Goal: Information Seeking & Learning: Learn about a topic

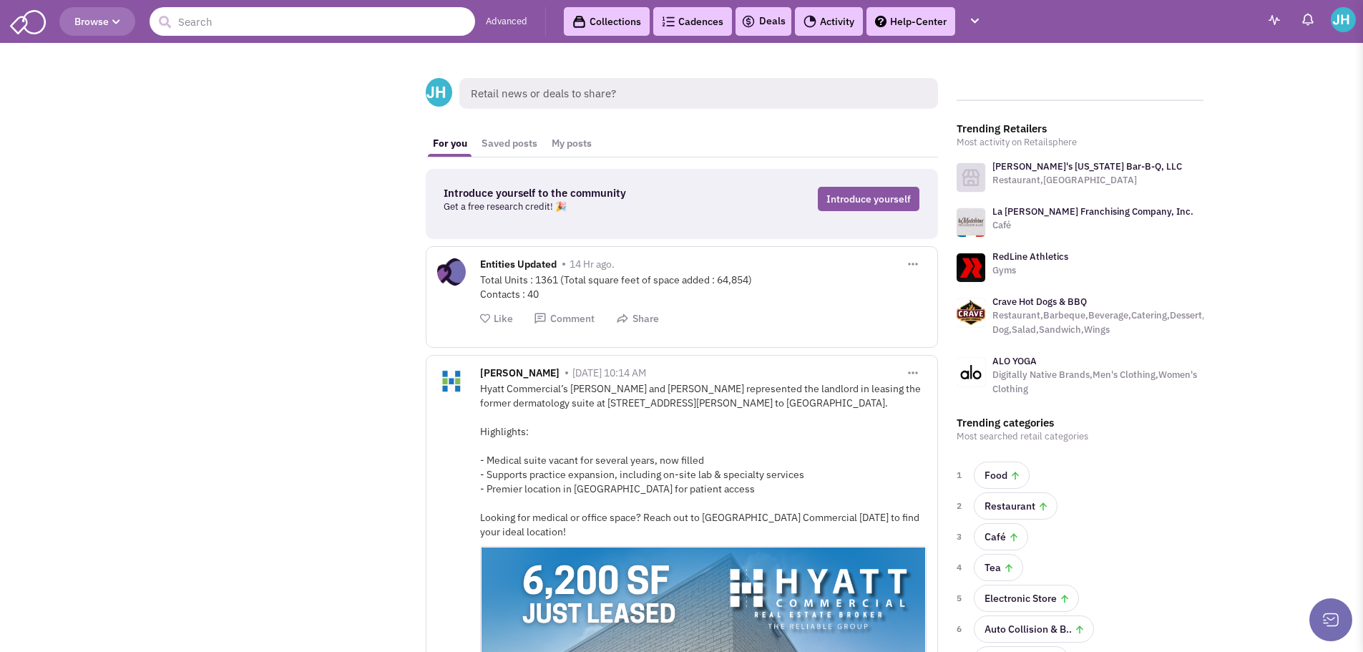
click at [231, 16] on input "text" at bounding box center [313, 21] width 326 height 29
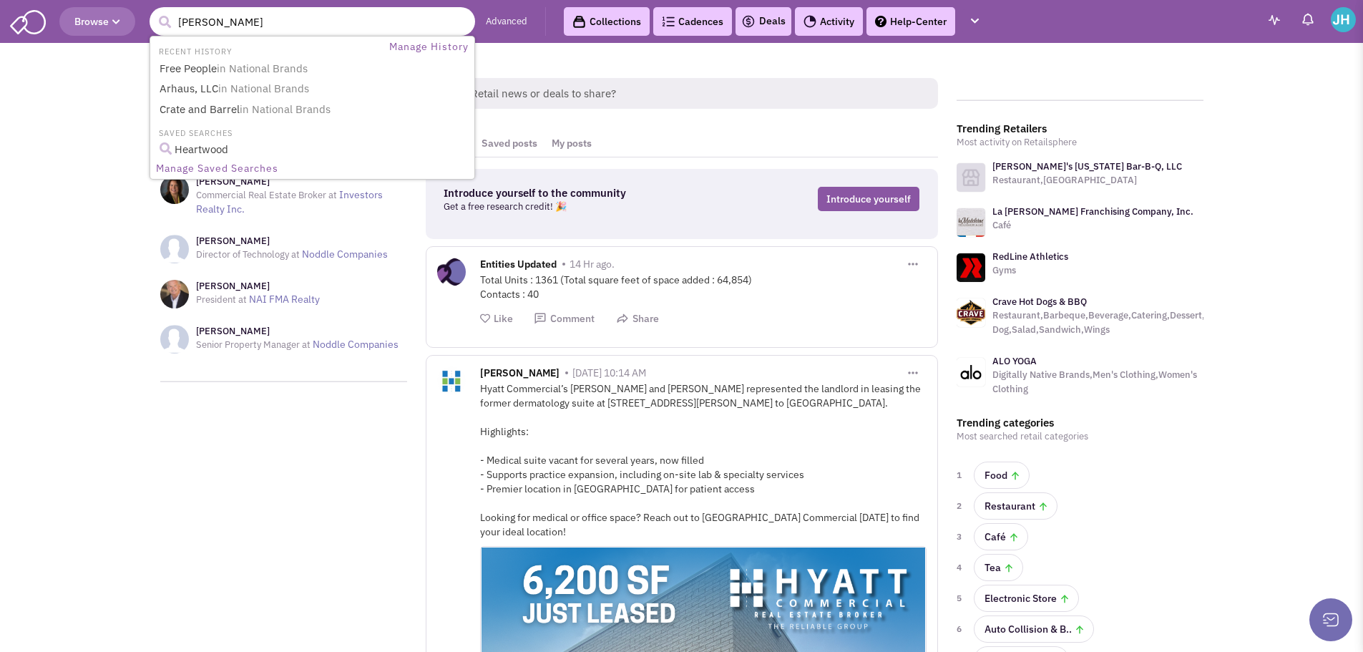
type input "milan laser"
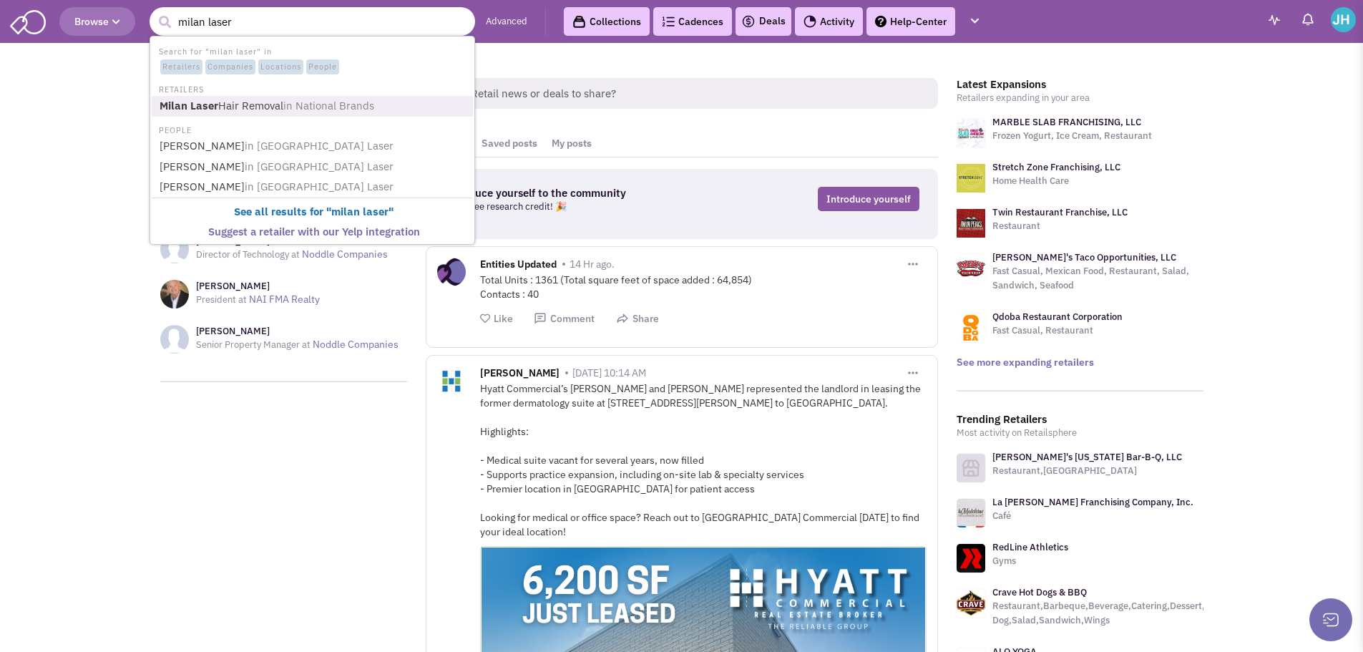
click at [248, 104] on link "Milan Laser Hair Removal in National Brands" at bounding box center [313, 106] width 317 height 19
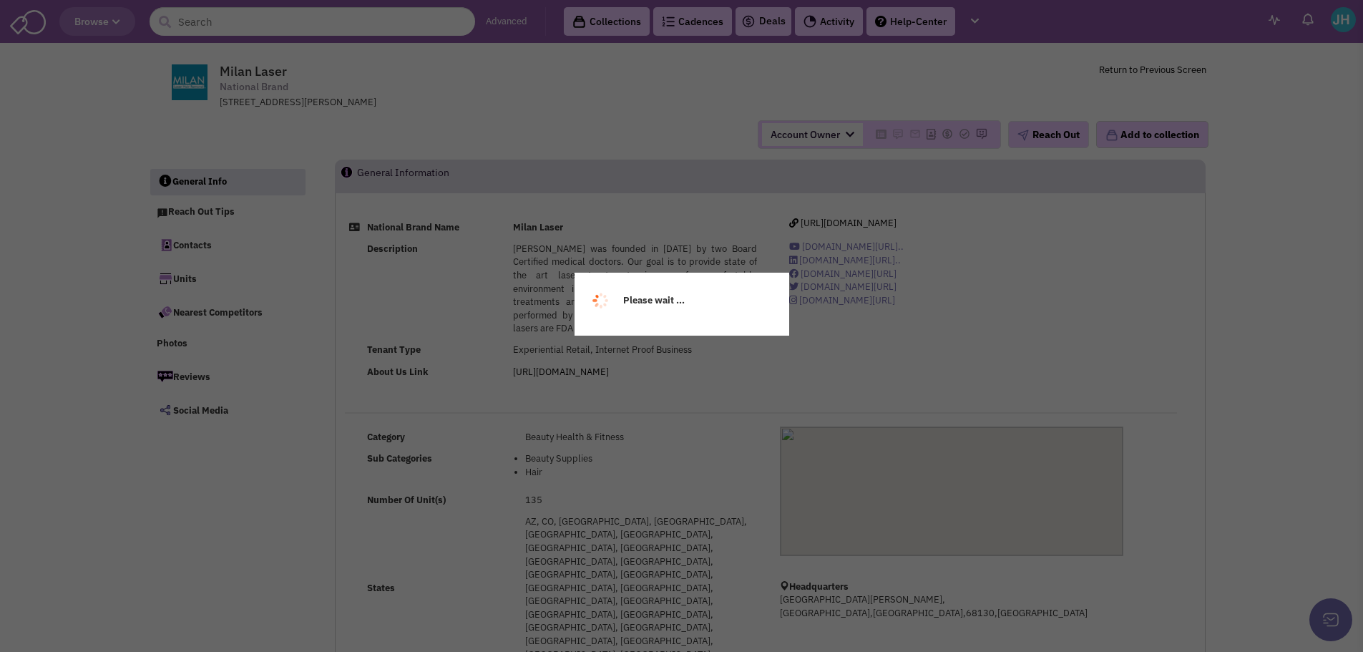
select select
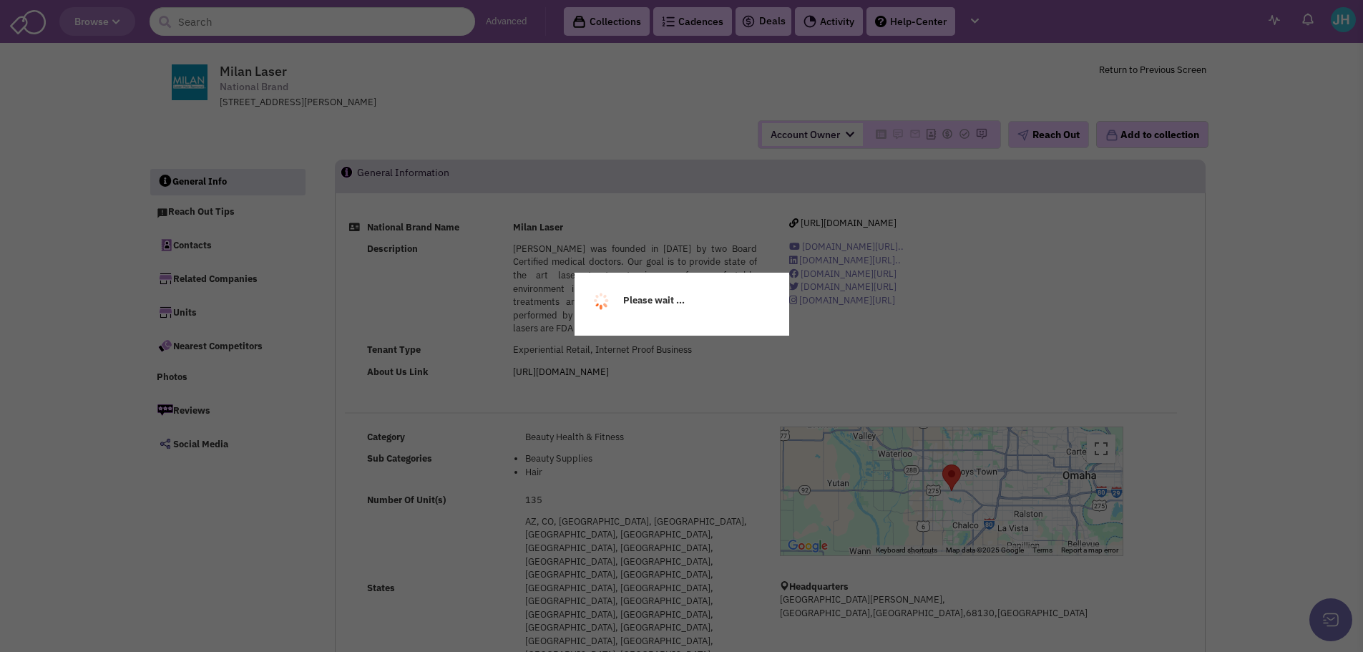
select select
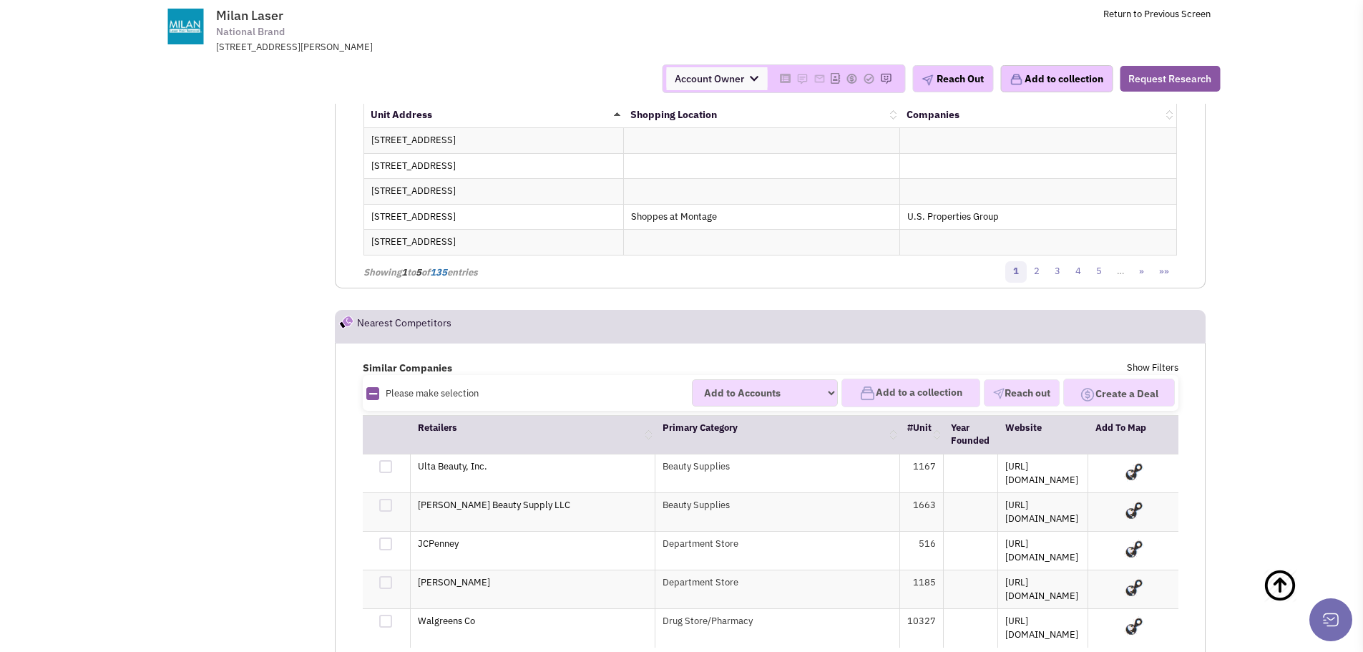
scroll to position [2362, 0]
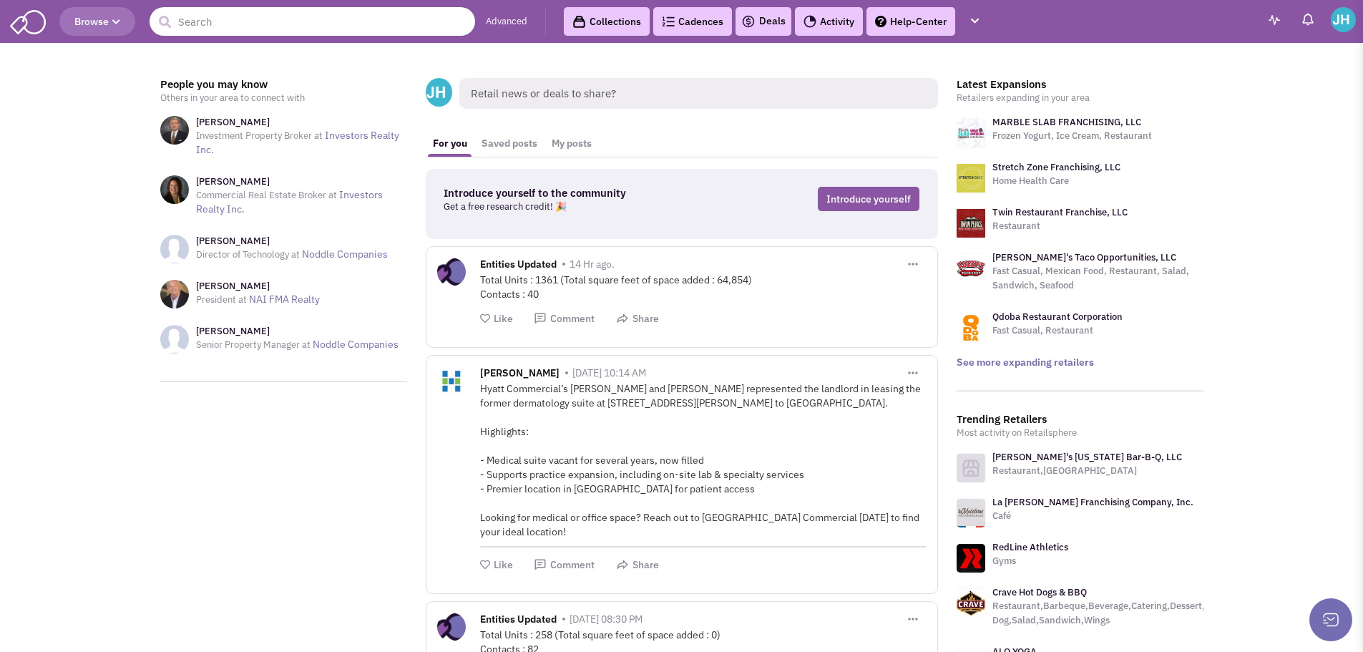
click at [262, 26] on input "text" at bounding box center [313, 21] width 326 height 29
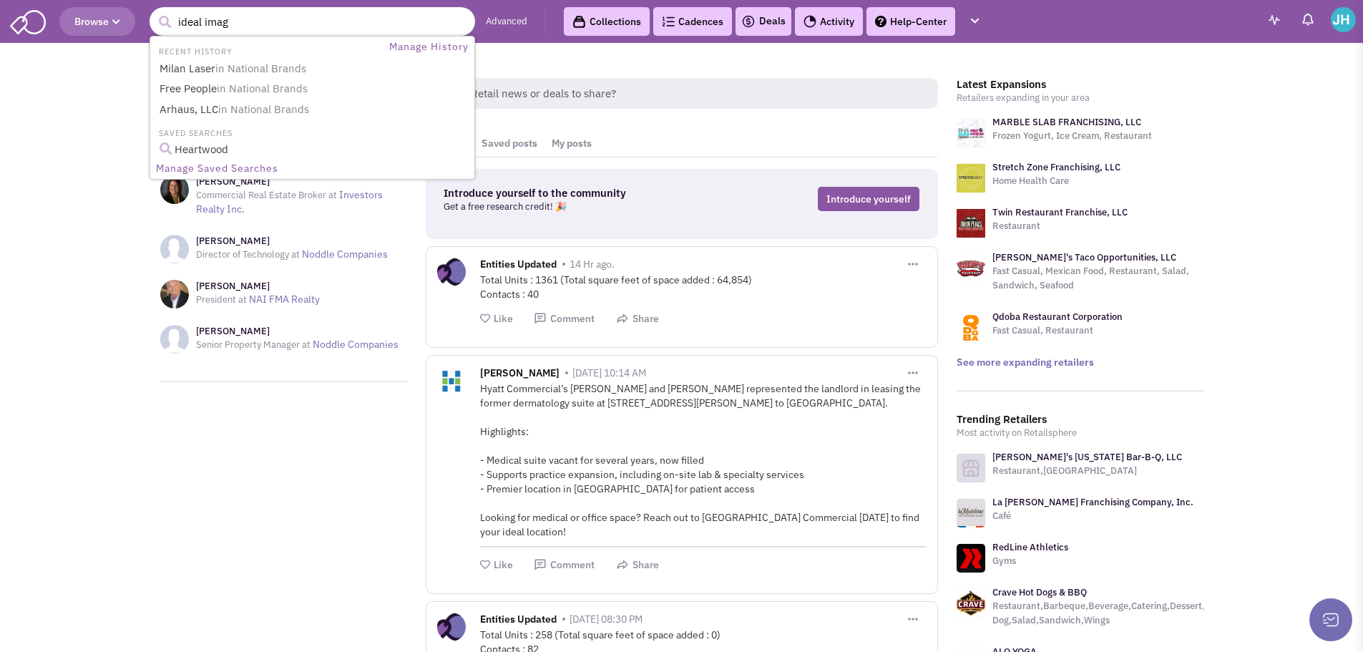
type input "ideal image"
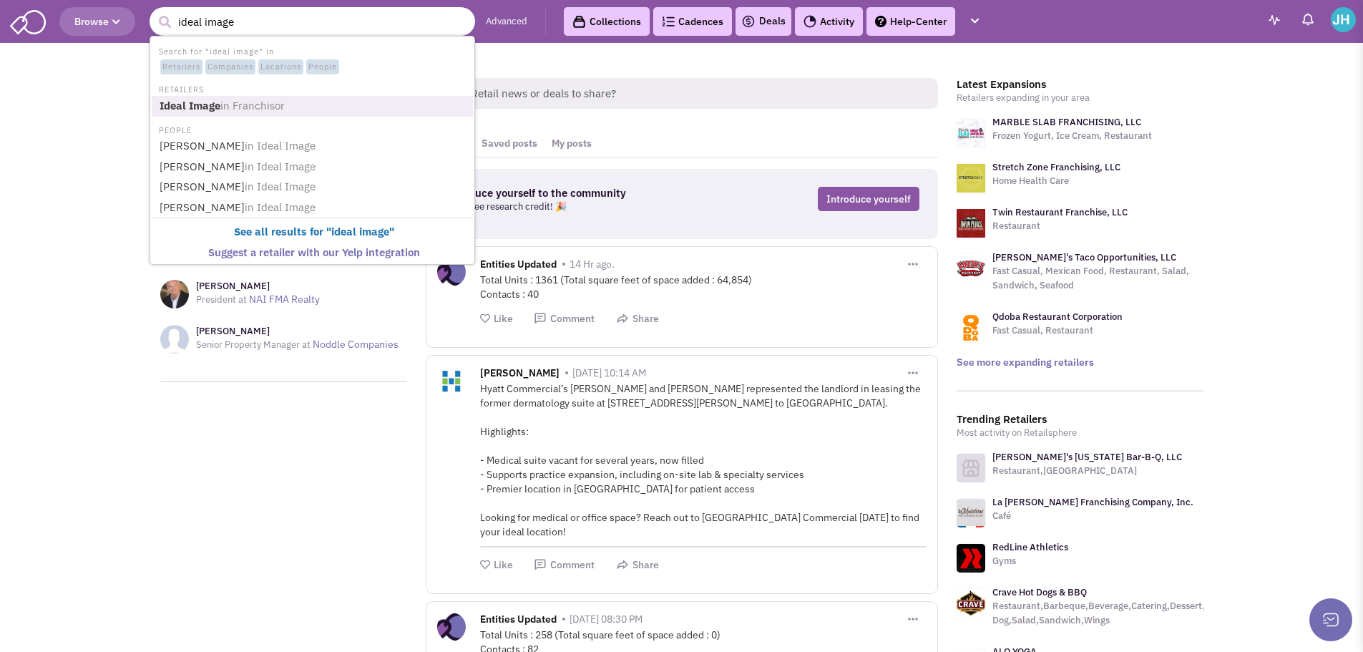
click at [240, 99] on span "in Franchisor" at bounding box center [252, 106] width 64 height 14
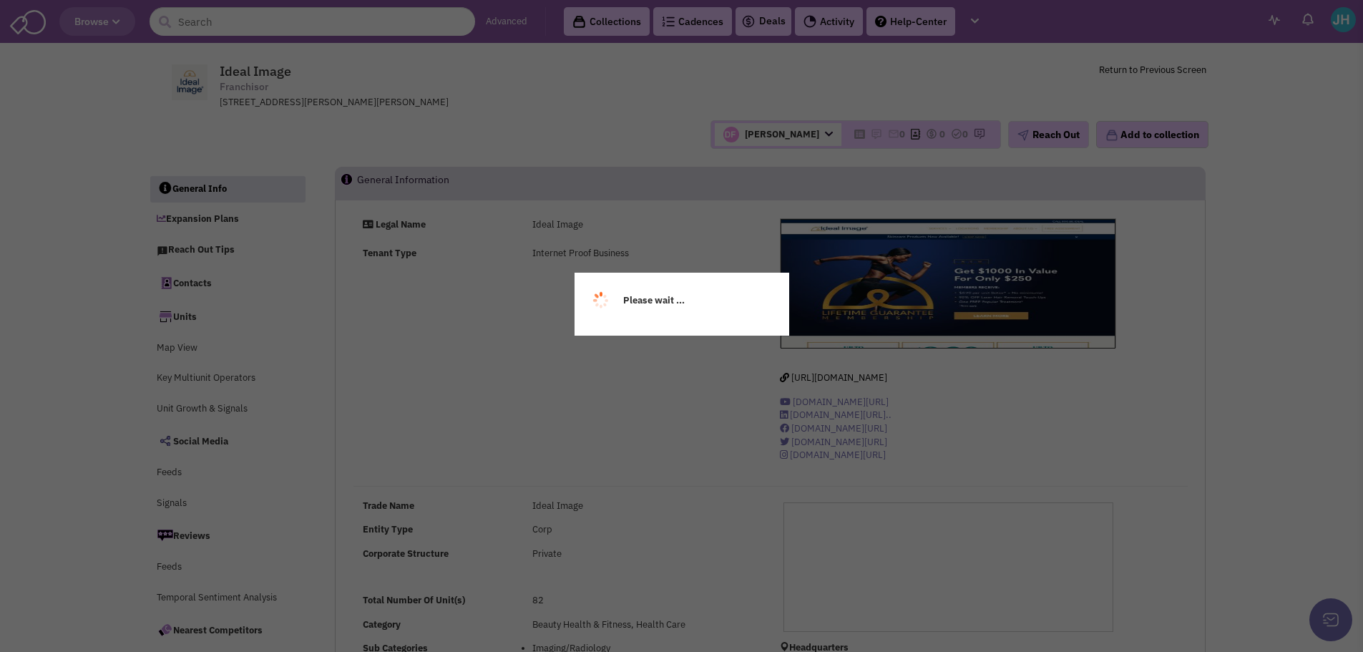
select select
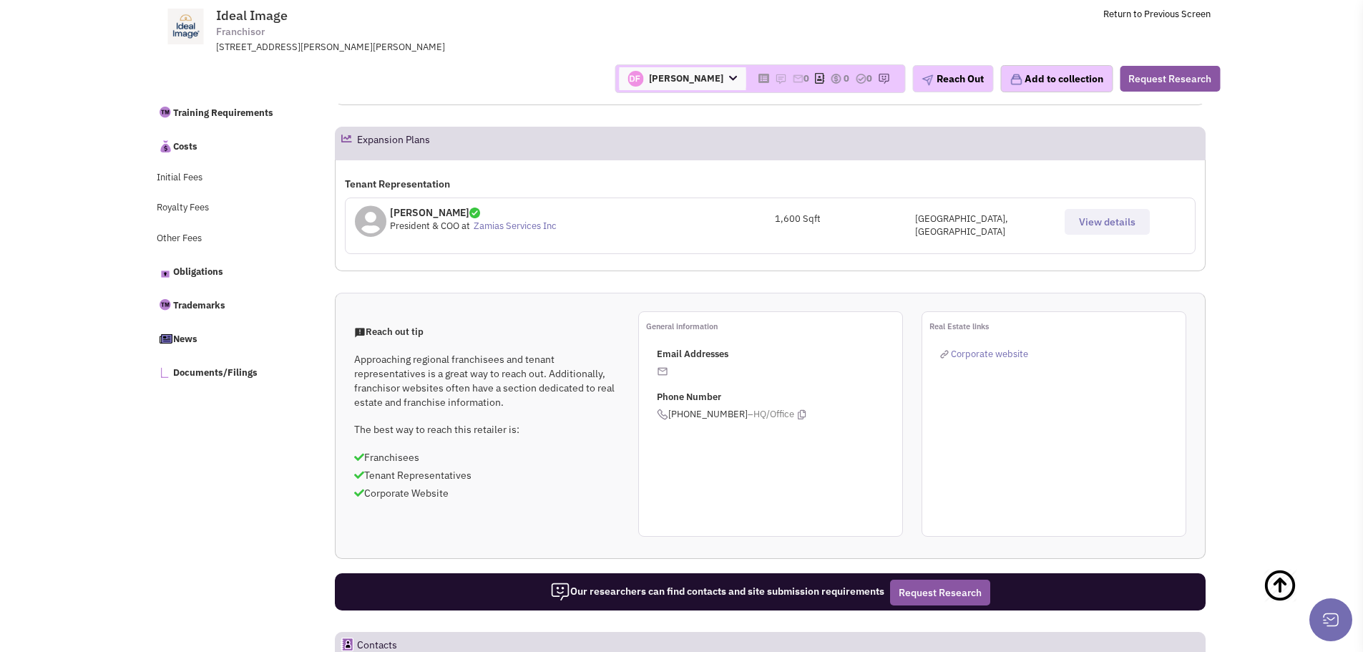
select select
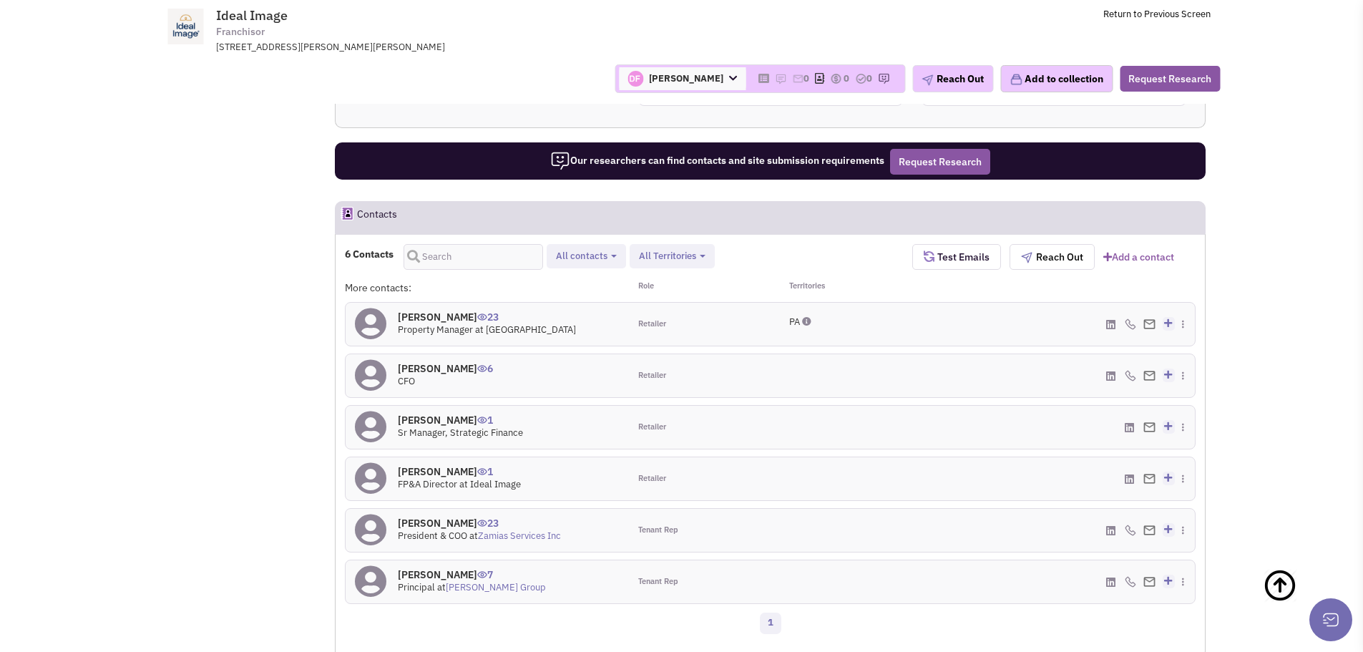
scroll to position [1037, 0]
